Goal: Information Seeking & Learning: Check status

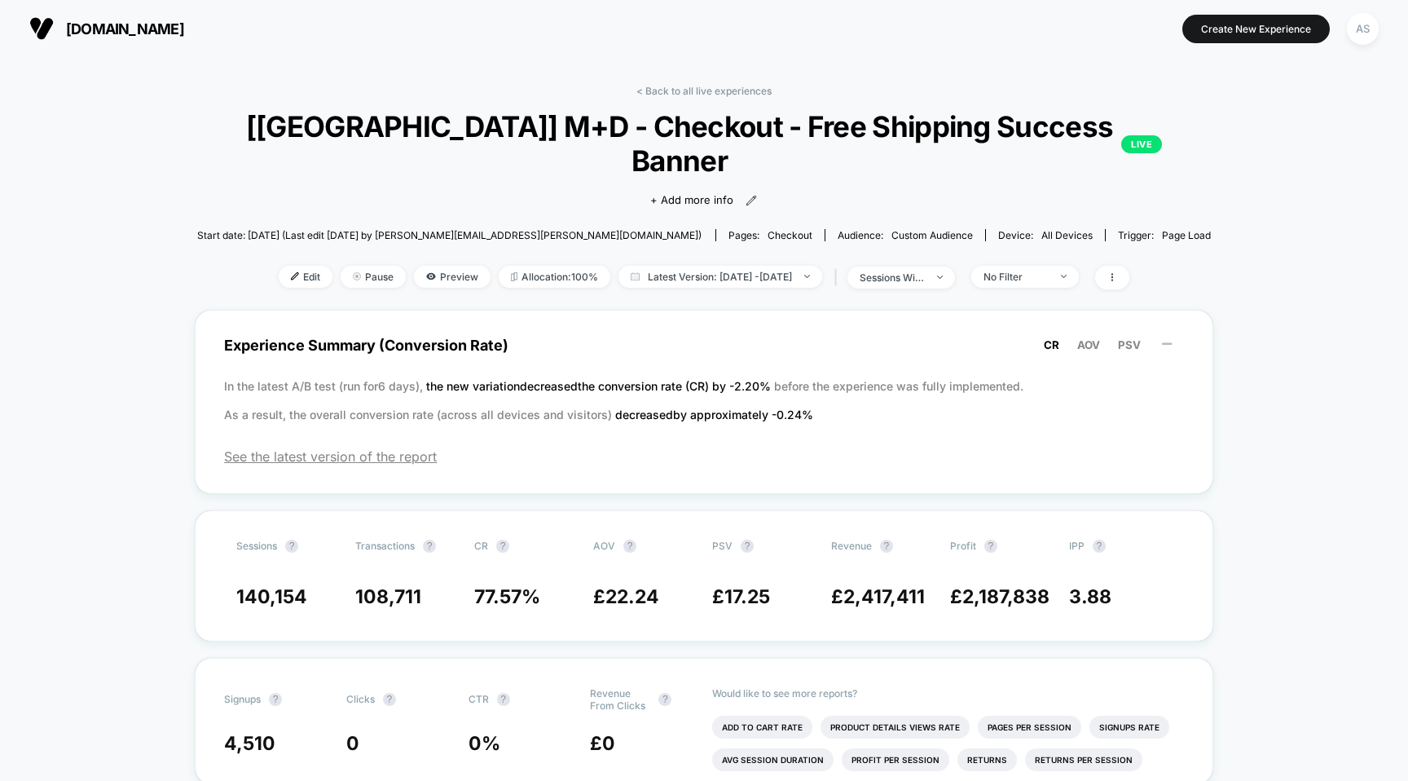
click at [184, 29] on span "[DOMAIN_NAME]" at bounding box center [125, 28] width 118 height 17
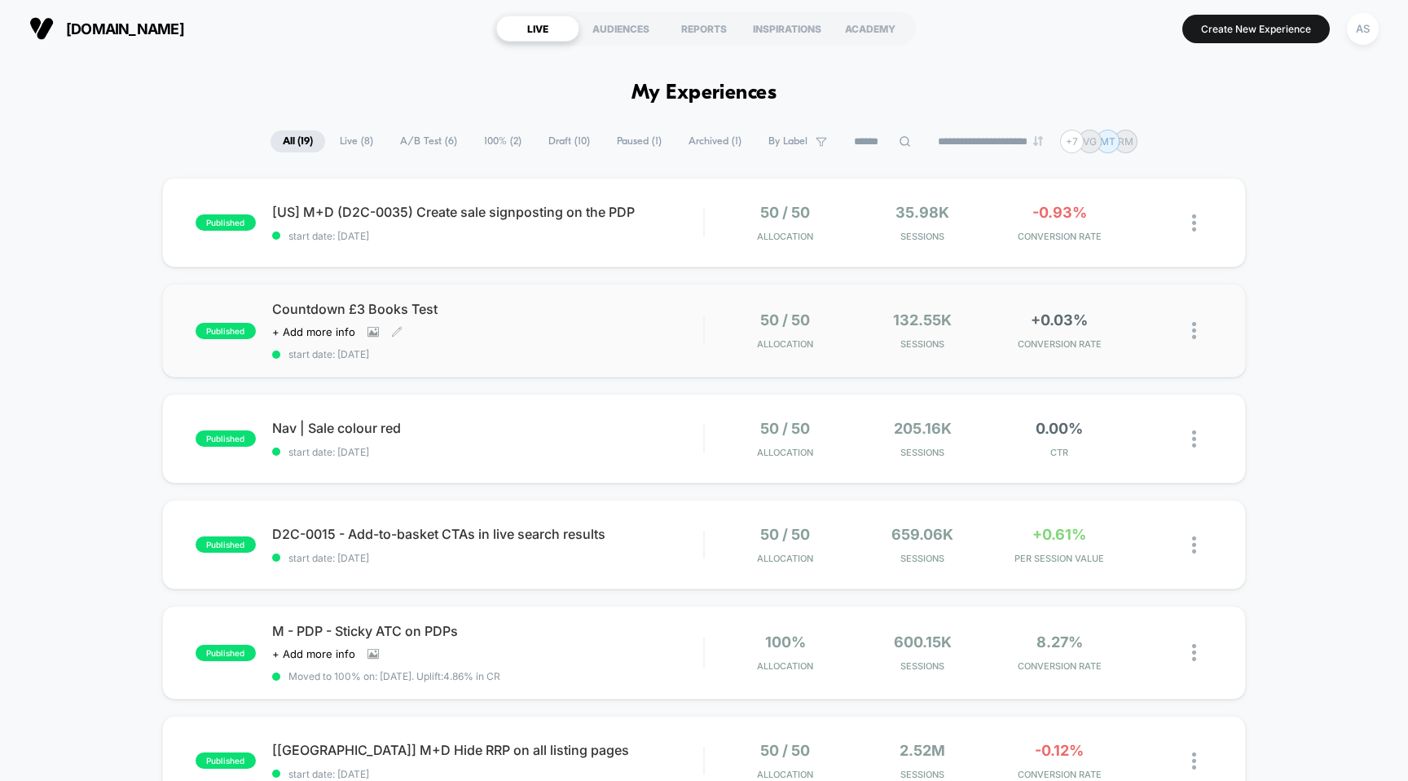
click at [487, 301] on span "Countdown £3 Books Test" at bounding box center [488, 309] width 432 height 16
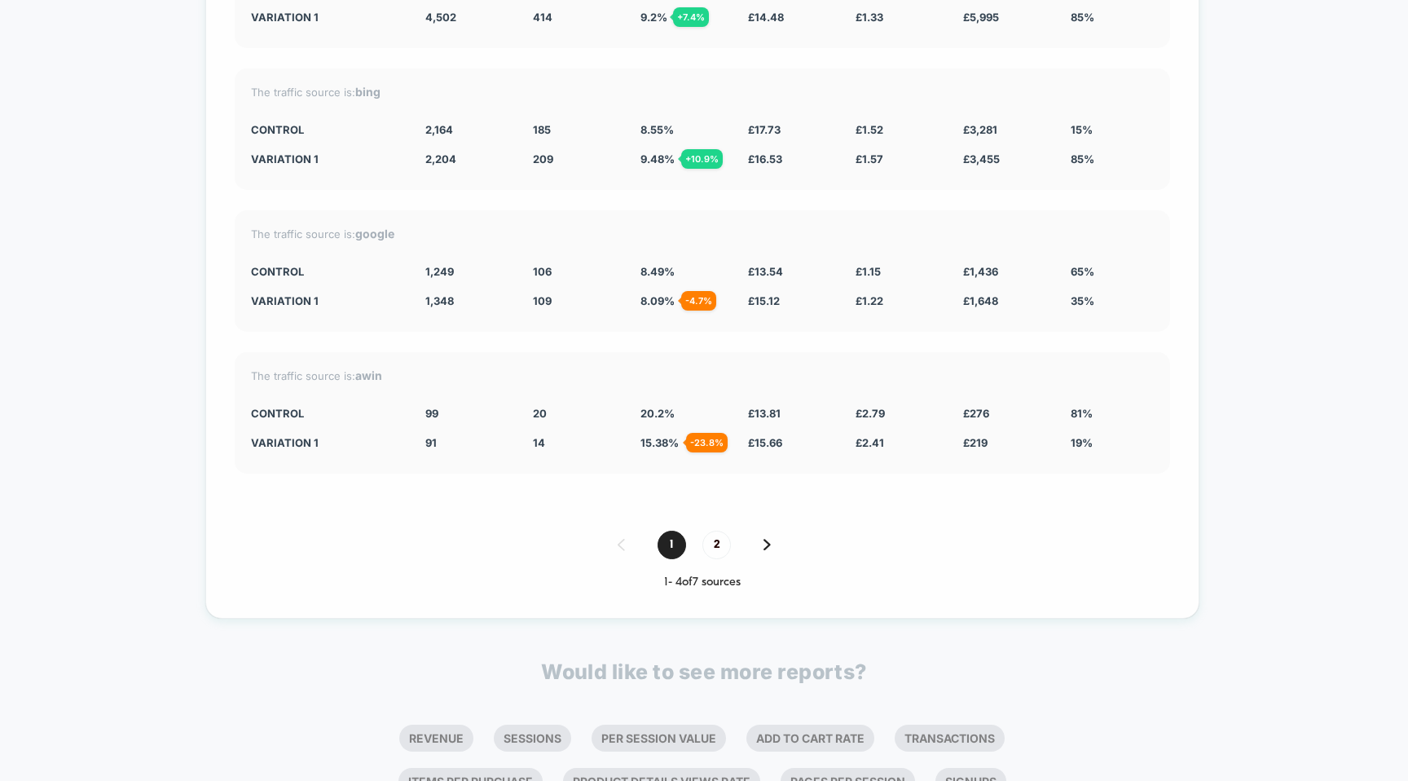
scroll to position [4268, 0]
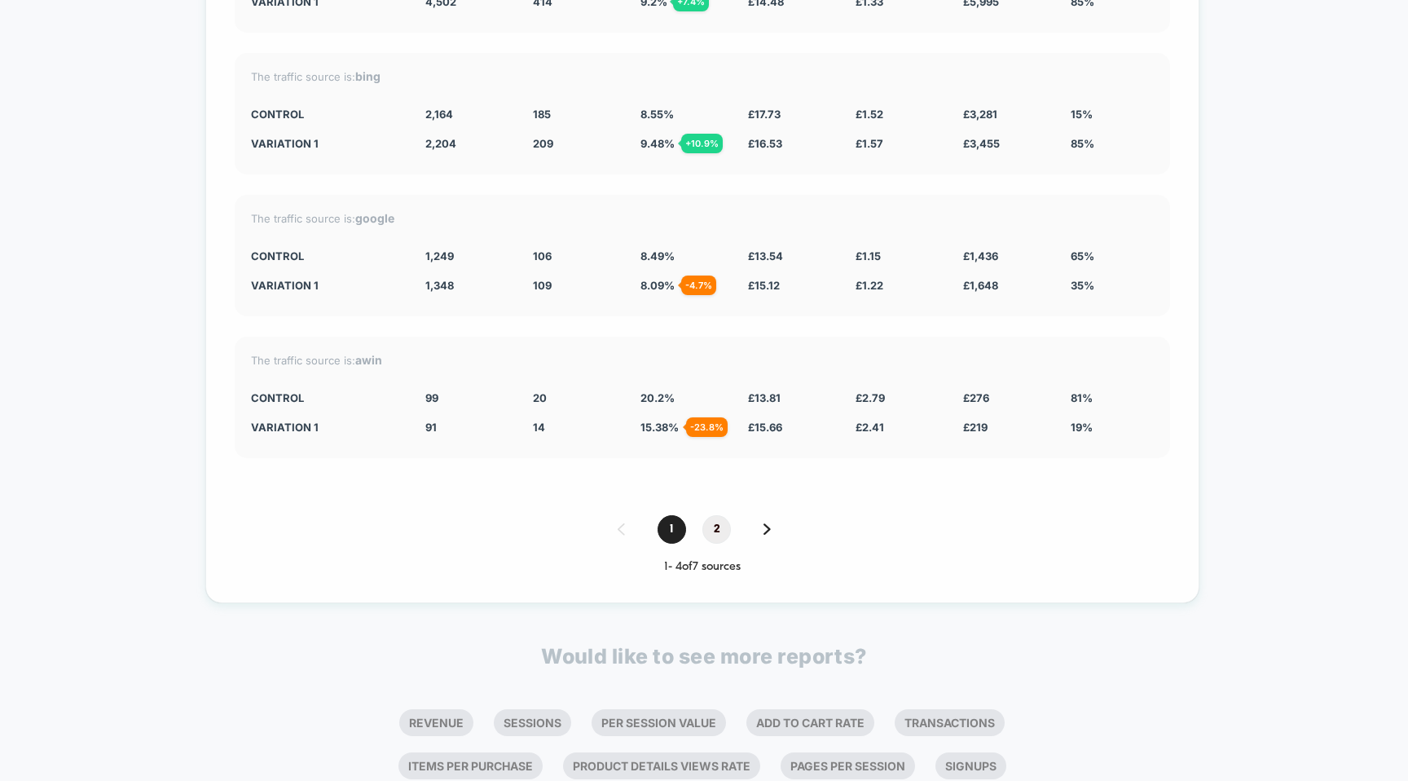
click at [721, 515] on span "2" at bounding box center [717, 529] width 29 height 29
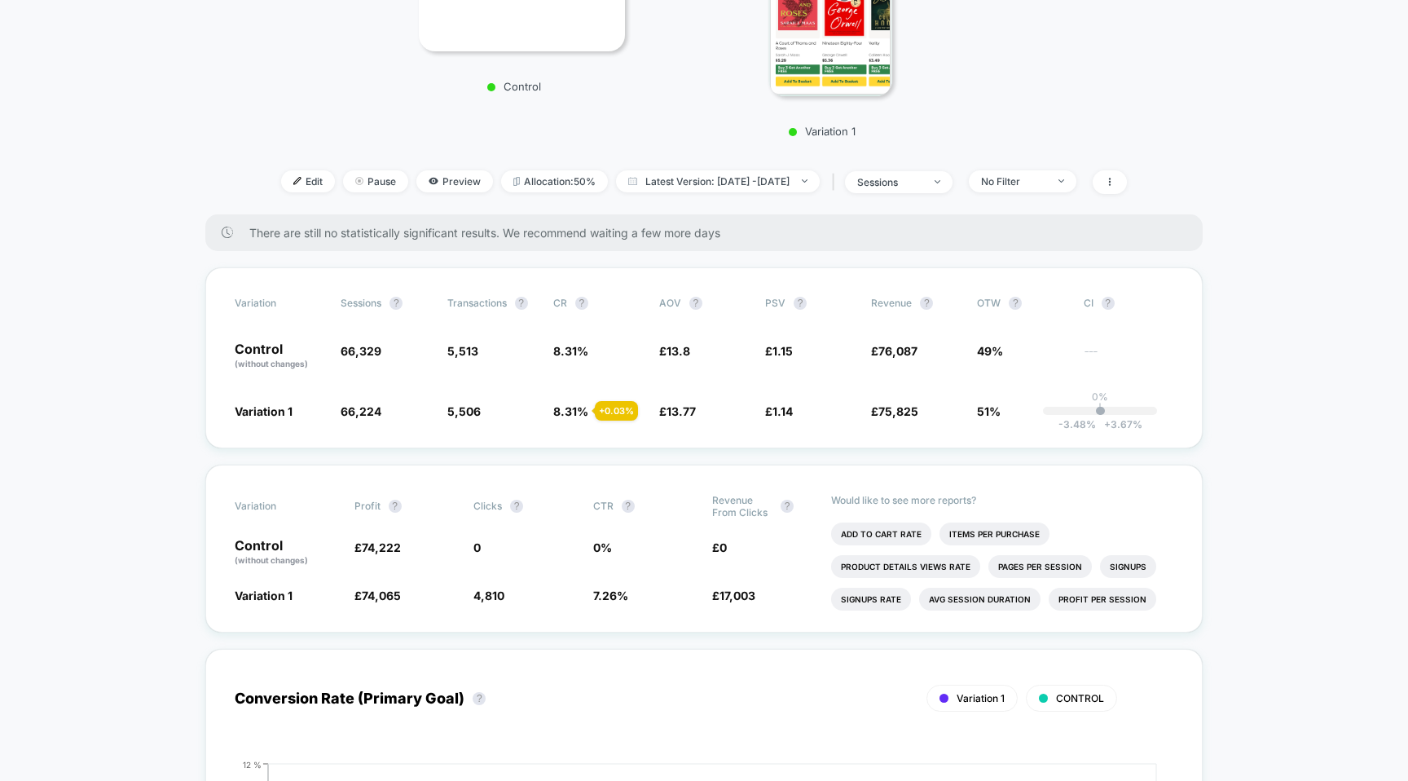
scroll to position [371, 0]
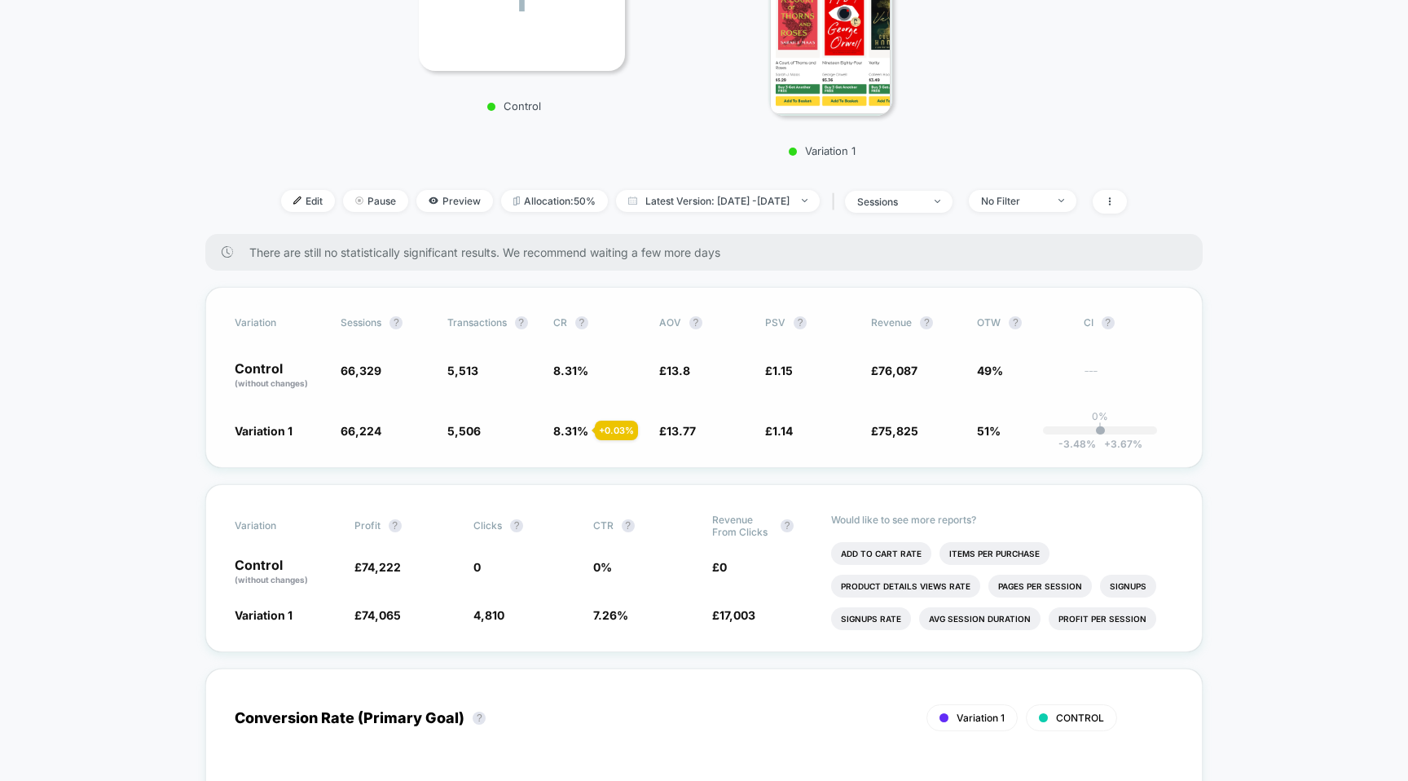
click at [614, 427] on div "+ 0.03 %" at bounding box center [616, 431] width 43 height 20
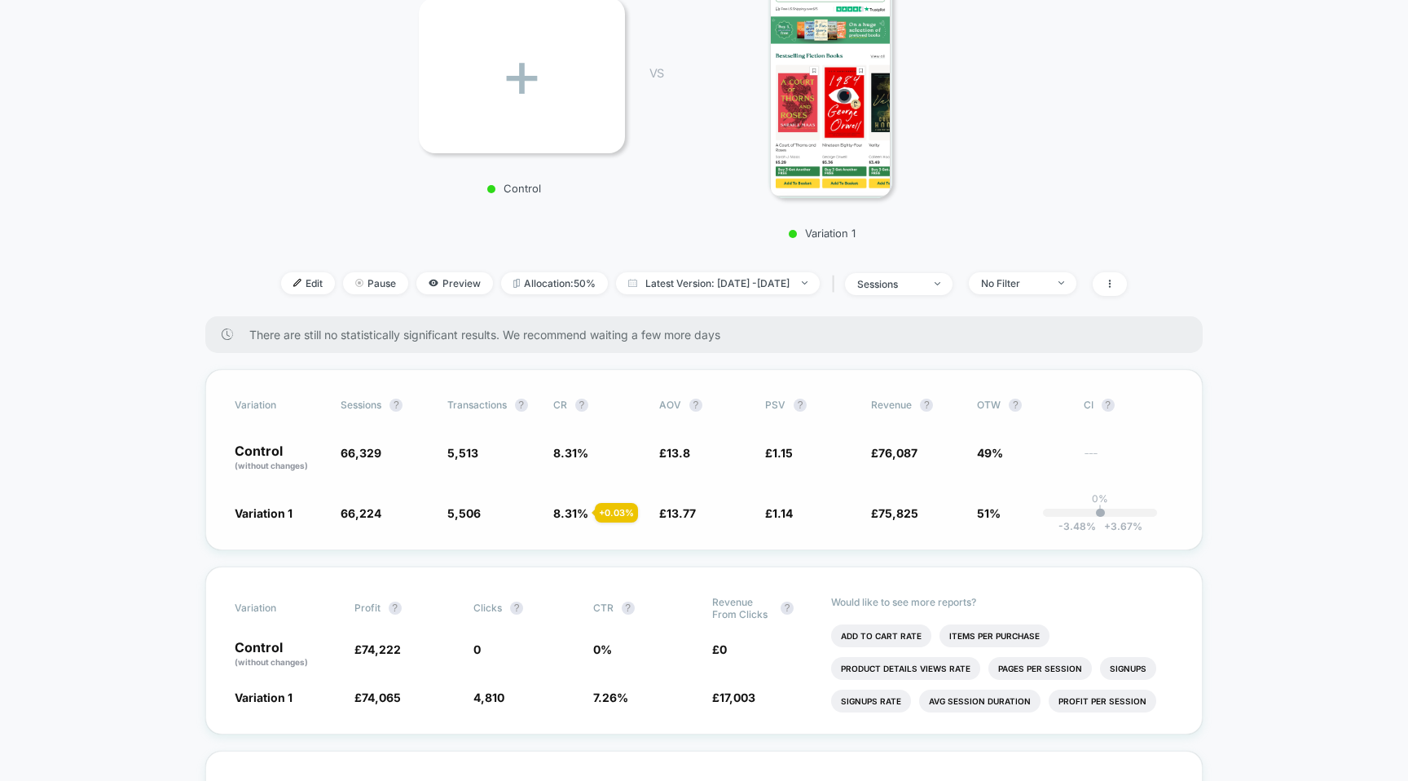
scroll to position [287, 0]
